Goal: Use online tool/utility: Utilize a website feature to perform a specific function

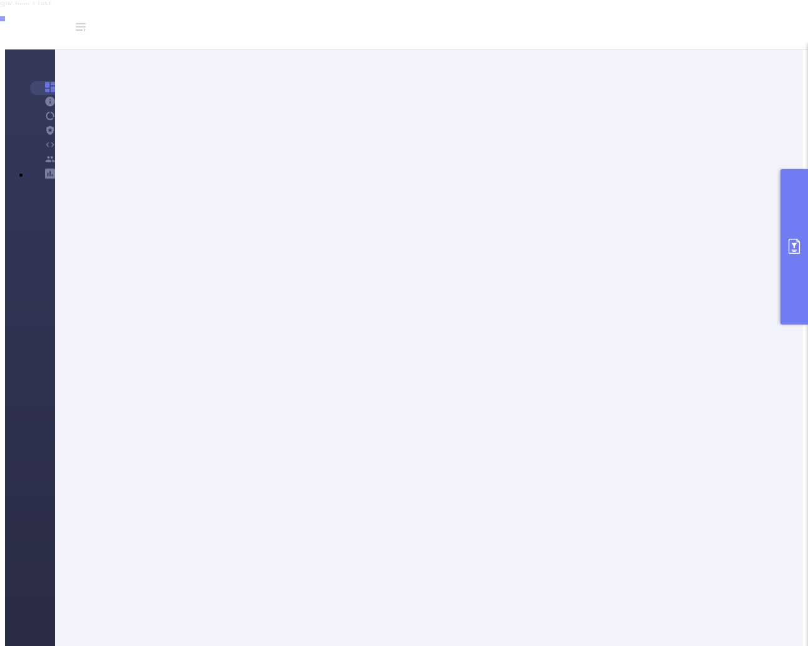
scroll to position [43, 0]
click at [792, 261] on button "primary" at bounding box center [795, 246] width 28 height 155
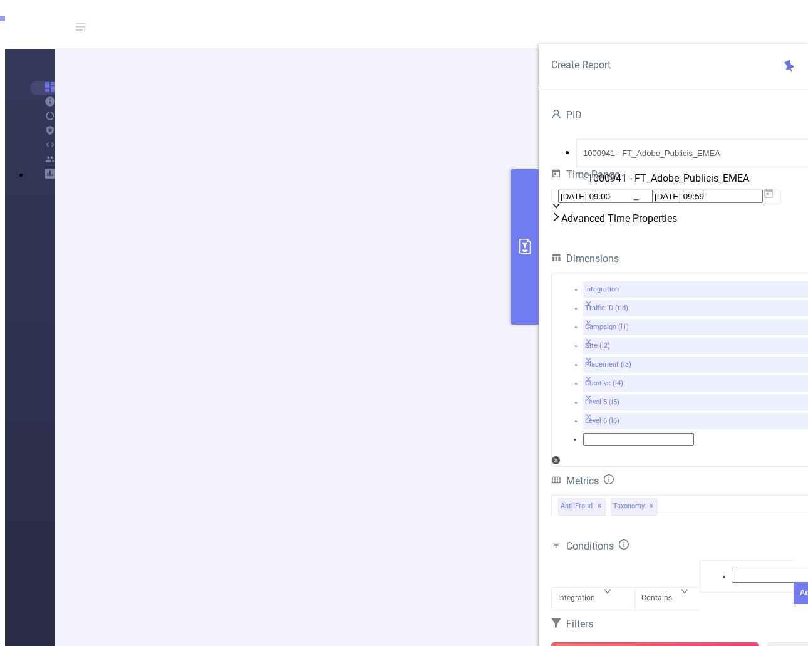
click at [667, 642] on button "Run Report" at bounding box center [654, 653] width 207 height 23
click at [611, 588] on div "Integration" at bounding box center [593, 588] width 70 height 0
click at [592, 36] on li "Campaign (l1)" at bounding box center [416, 30] width 783 height 9
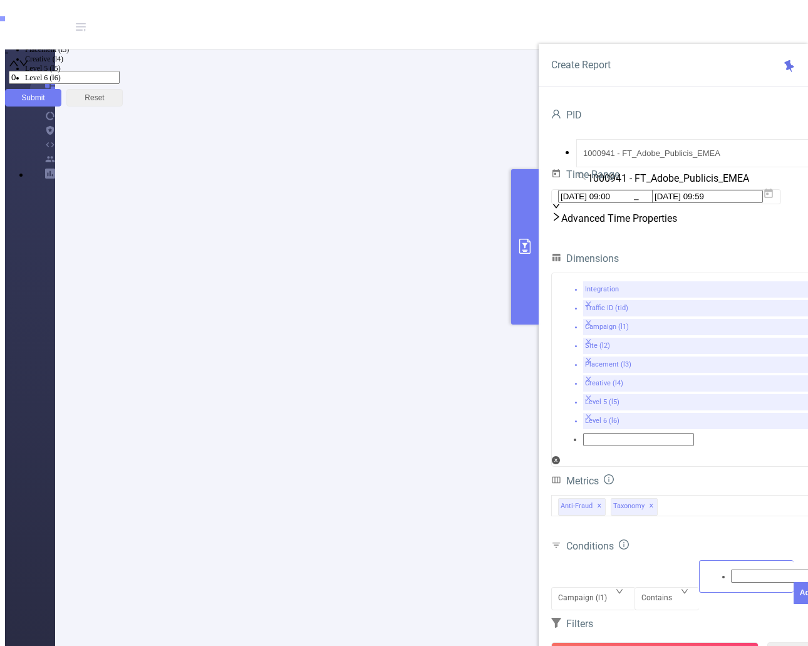
click at [706, 568] on div at bounding box center [746, 576] width 81 height 16
type input "adobe"
click at [728, 18] on li "adobe" at bounding box center [416, 13] width 783 height 10
click at [617, 522] on form "Dimensions Integration Traffic ID (tid) Campaign (l1) Site (l2) Placement (l3) …" at bounding box center [685, 495] width 269 height 491
click at [794, 605] on button "Add" at bounding box center [807, 616] width 27 height 22
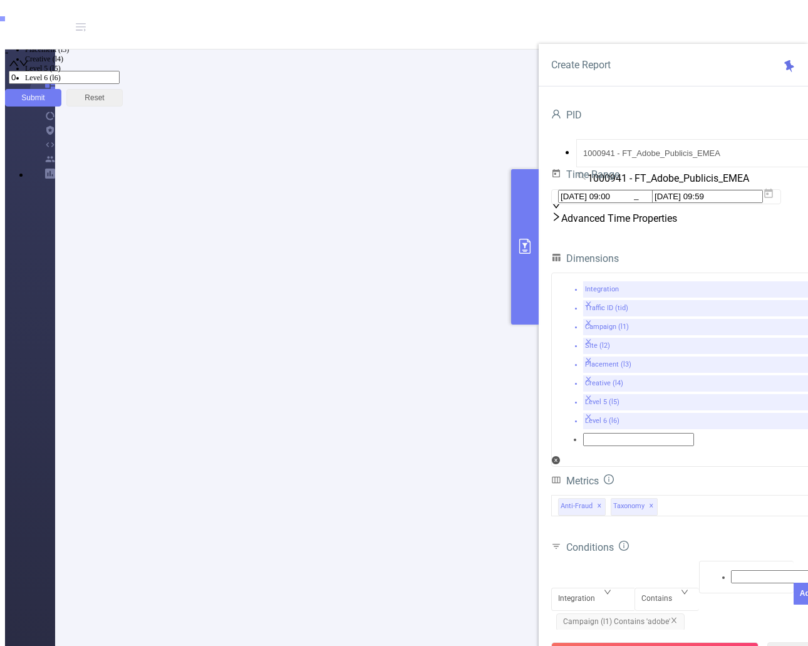
click at [656, 642] on button "Run Report" at bounding box center [654, 653] width 207 height 23
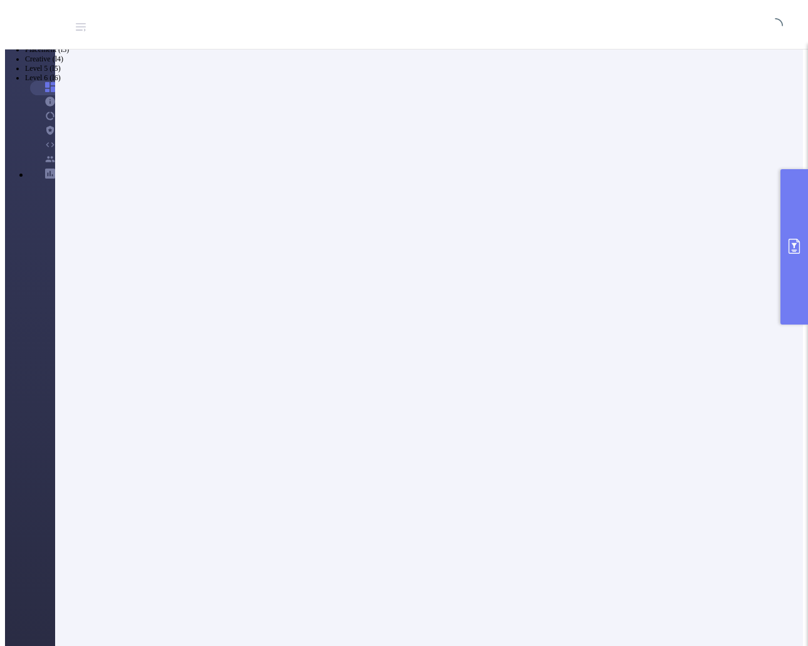
scroll to position [43, 0]
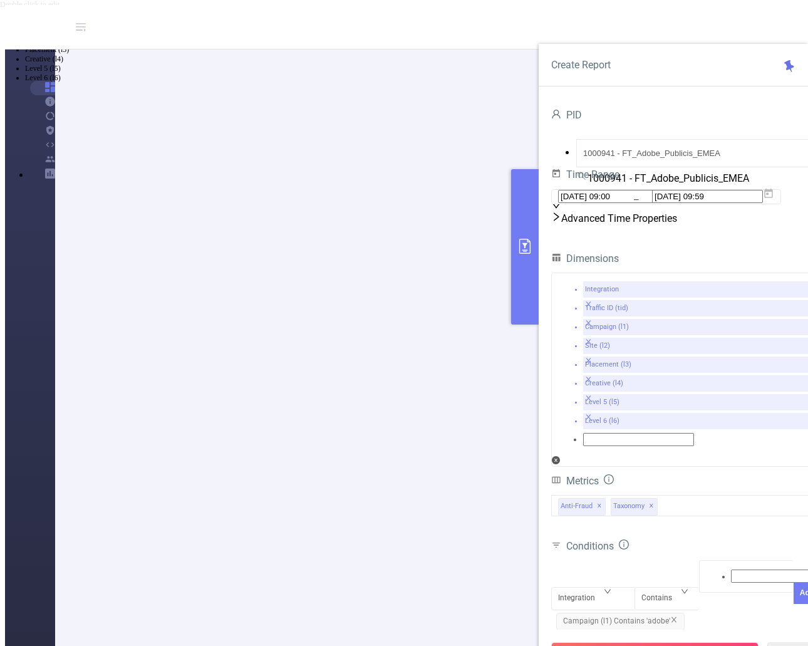
click at [672, 613] on span "Campaign (l1) Contains 'adobe'" at bounding box center [620, 622] width 128 height 18
click at [676, 613] on span "Campaign (l1) Contains 'adobe'" at bounding box center [620, 622] width 128 height 18
click at [673, 616] on icon "icon: close" at bounding box center [675, 620] width 8 height 8
click at [671, 642] on button "Run Report" at bounding box center [654, 653] width 207 height 23
